Goal: Find specific page/section: Find specific page/section

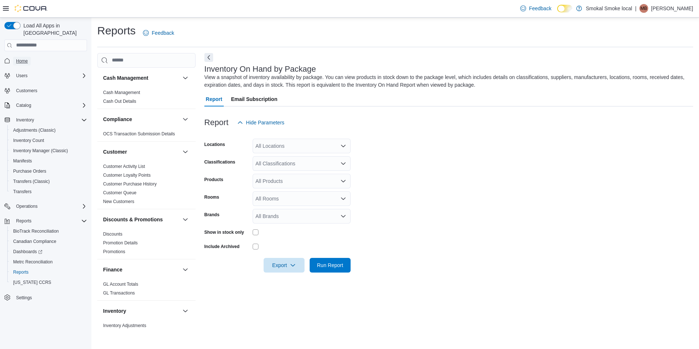
click at [24, 58] on span "Home" at bounding box center [22, 61] width 12 height 6
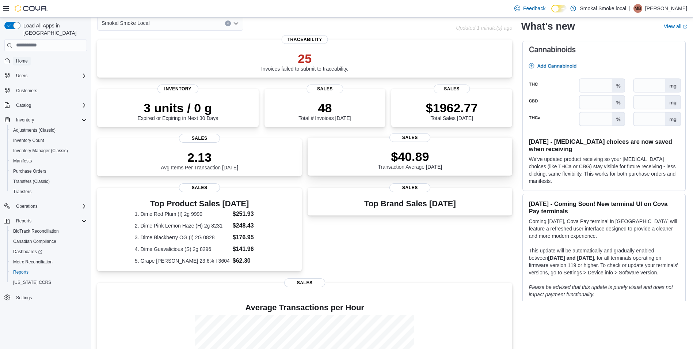
scroll to position [30, 0]
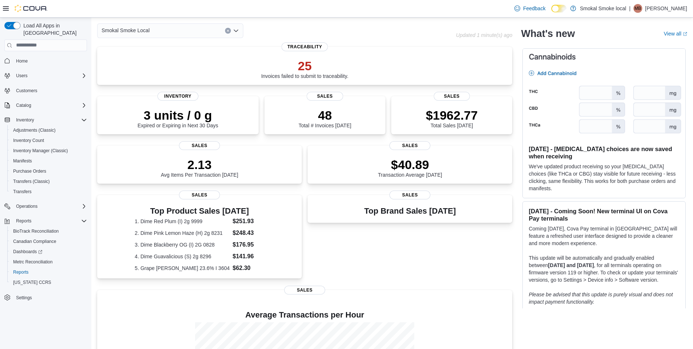
click at [155, 30] on div "Smokal Smoke Local" at bounding box center [170, 30] width 146 height 15
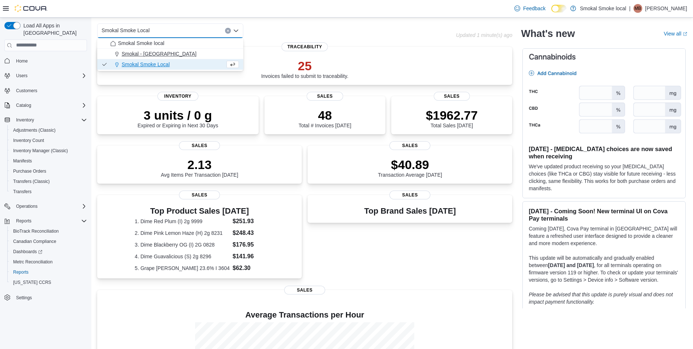
click at [148, 54] on span "Smokal - [GEOGRAPHIC_DATA]" at bounding box center [159, 53] width 75 height 7
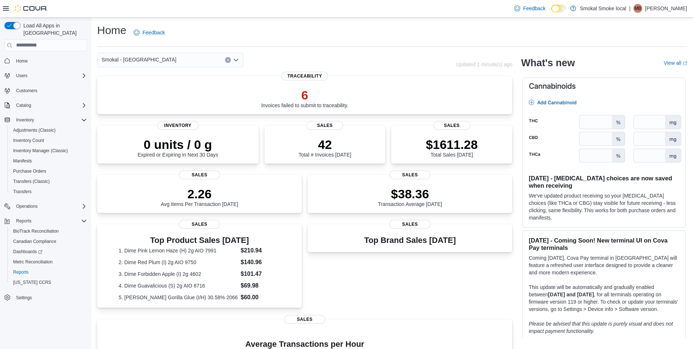
scroll to position [0, 0]
